Goal: Contribute content

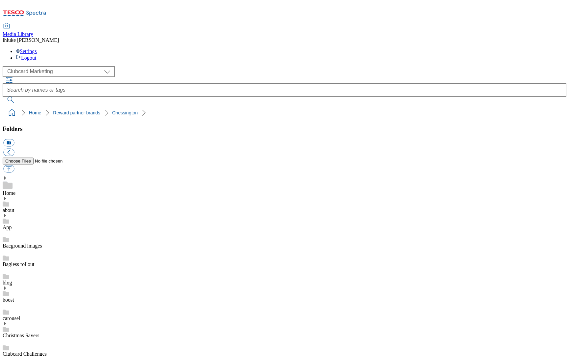
scroll to position [460, 0]
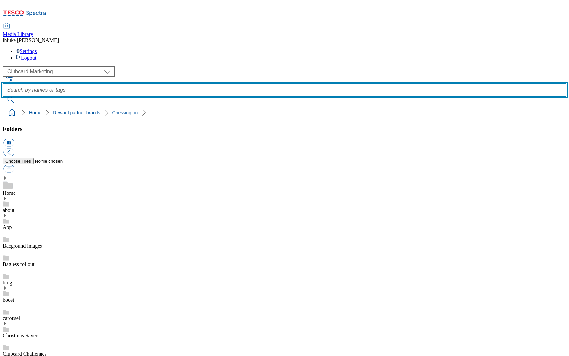
click at [237, 83] on input "text" at bounding box center [285, 89] width 564 height 13
type input "unpacked"
click at [20, 96] on button "submit" at bounding box center [11, 99] width 17 height 7
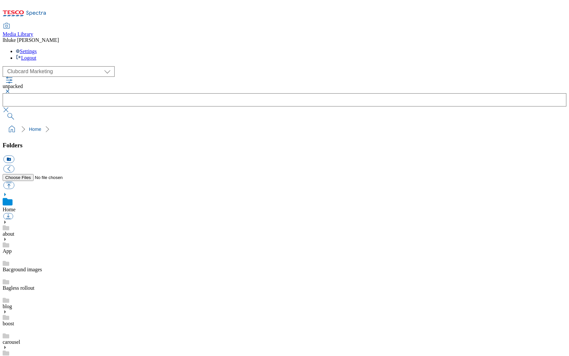
click at [90, 66] on div "( optional ) Clubcard Marketing Clubcard ROI Dotcom UK Emails GHS Marketing UK …" at bounding box center [285, 71] width 564 height 11
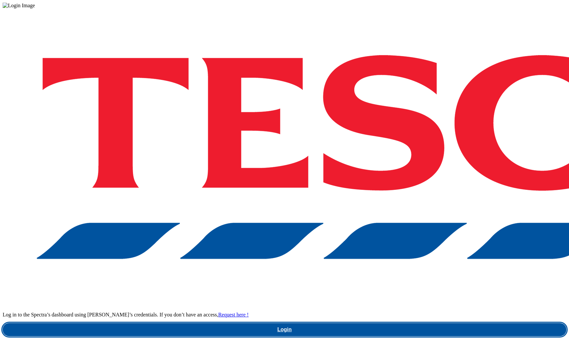
click at [439, 323] on link "Login" at bounding box center [285, 329] width 564 height 13
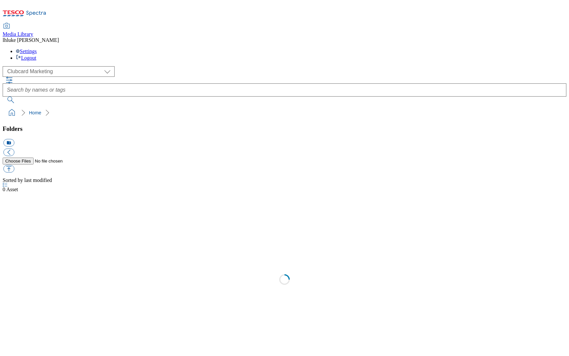
select select "flare-clubcard-mktg"
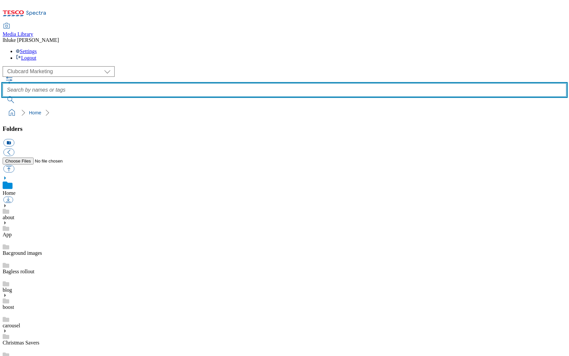
click at [242, 83] on input "text" at bounding box center [285, 89] width 564 height 13
type input "unpacked"
click at [20, 96] on button "submit" at bounding box center [11, 99] width 17 height 7
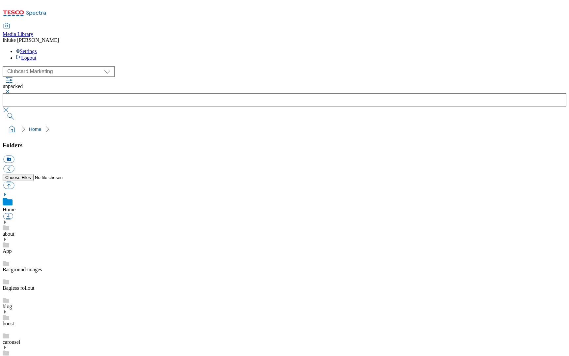
click at [11, 106] on button "button" at bounding box center [7, 109] width 8 height 7
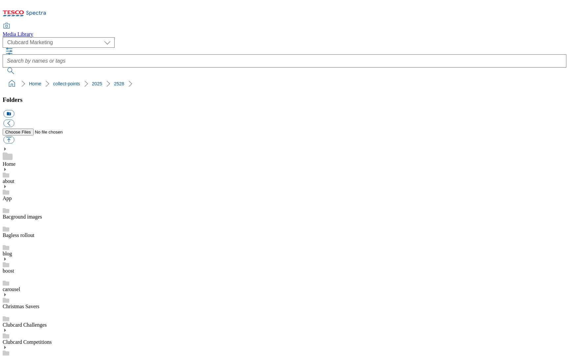
click at [14, 136] on button "button" at bounding box center [8, 140] width 11 height 8
type input "C:\fakepath\CAROUSEL-stamp-Collect-OVO.jpg"
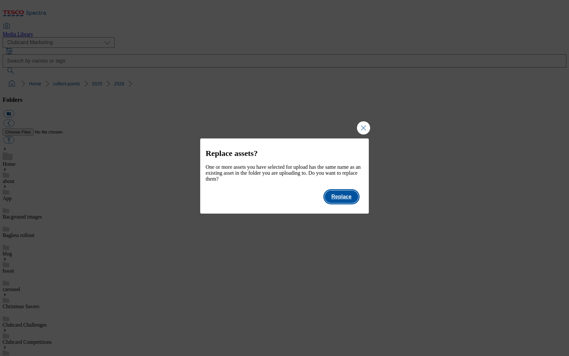
click at [343, 199] on button "Replace" at bounding box center [341, 196] width 33 height 13
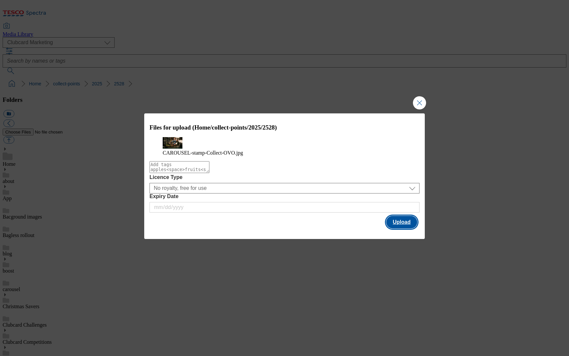
click at [403, 228] on button "Upload" at bounding box center [401, 222] width 31 height 13
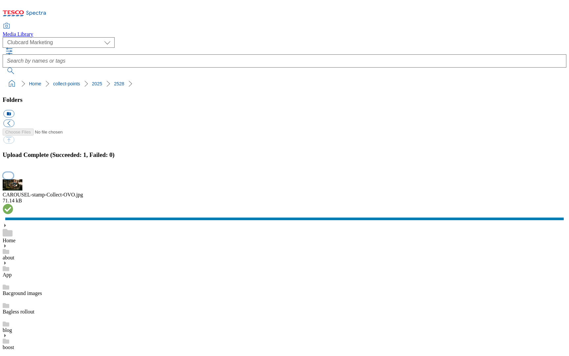
click at [13, 178] on button "button" at bounding box center [8, 175] width 10 height 6
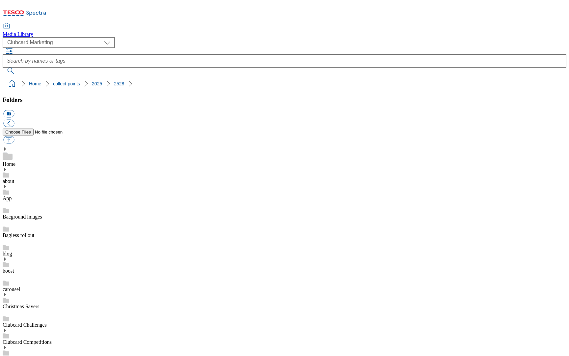
drag, startPoint x: 304, startPoint y: 262, endPoint x: 105, endPoint y: 229, distance: 201.0
